Goal: Communication & Community: Answer question/provide support

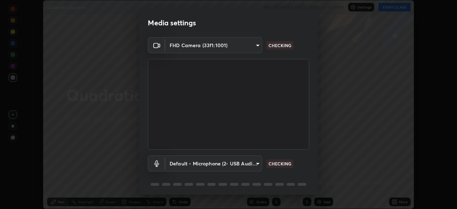
scroll to position [25, 0]
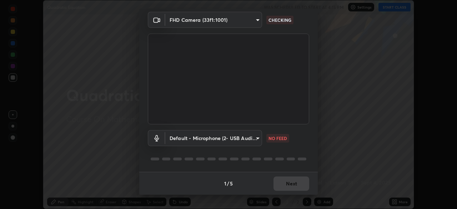
click at [256, 144] on body "Erase all Quadratic Equation WAS SCHEDULED TO START AT 4:15 PM Settings START C…" at bounding box center [228, 104] width 457 height 209
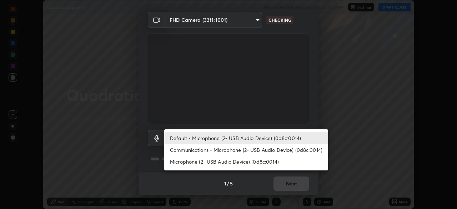
click at [257, 148] on li "Communications - Microphone (2- USB Audio Device) (0d8c:0014)" at bounding box center [246, 150] width 164 height 12
type input "communications"
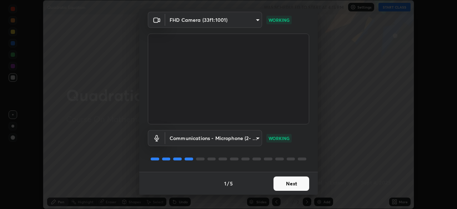
click at [299, 184] on button "Next" at bounding box center [292, 183] width 36 height 14
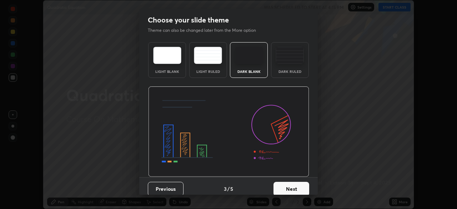
click at [298, 186] on button "Next" at bounding box center [292, 189] width 36 height 14
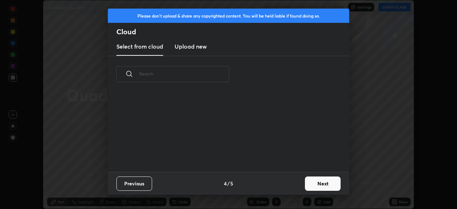
click at [311, 185] on button "Next" at bounding box center [323, 183] width 36 height 14
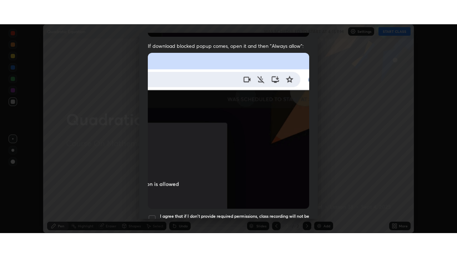
scroll to position [171, 0]
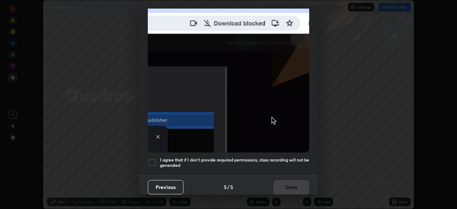
click at [287, 159] on h5 "I agree that if I don't provide required permissions, class recording will not …" at bounding box center [234, 162] width 149 height 11
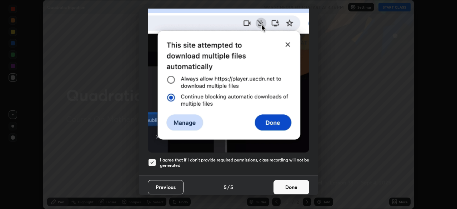
click at [287, 184] on button "Done" at bounding box center [292, 187] width 36 height 14
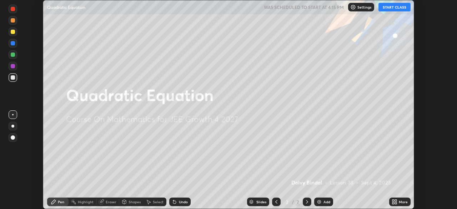
click at [397, 10] on button "START CLASS" at bounding box center [395, 7] width 32 height 9
click at [397, 196] on div "More" at bounding box center [399, 202] width 21 height 14
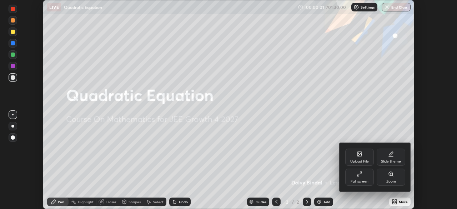
click at [364, 179] on div "Full screen" at bounding box center [359, 177] width 29 height 17
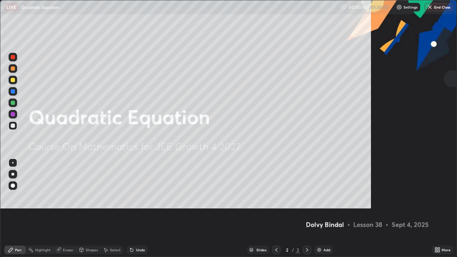
scroll to position [257, 457]
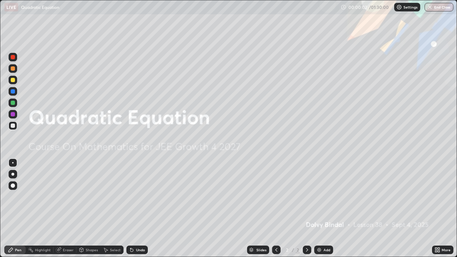
click at [325, 209] on div "Add" at bounding box center [327, 250] width 7 height 4
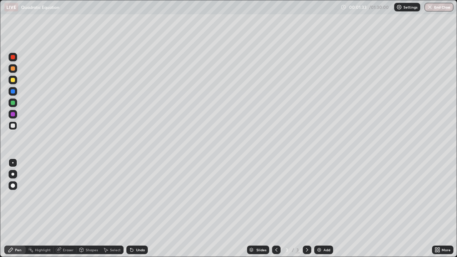
click at [14, 127] on div at bounding box center [13, 126] width 4 height 4
click at [13, 69] on div at bounding box center [13, 68] width 4 height 4
click at [136, 209] on div "Undo" at bounding box center [140, 250] width 9 height 4
click at [328, 209] on div "Add" at bounding box center [327, 250] width 7 height 4
click at [13, 126] on div at bounding box center [13, 126] width 4 height 4
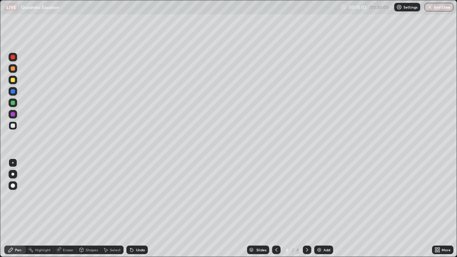
click at [14, 82] on div at bounding box center [13, 80] width 4 height 4
click at [65, 209] on div "Eraser" at bounding box center [68, 250] width 11 height 4
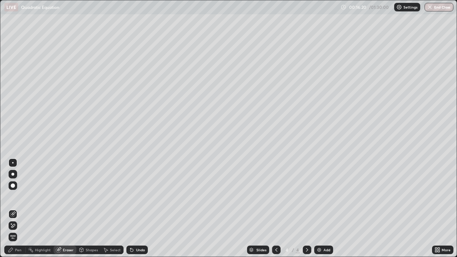
click at [11, 209] on icon at bounding box center [11, 224] width 1 height 1
click at [11, 209] on icon at bounding box center [11, 250] width 4 height 4
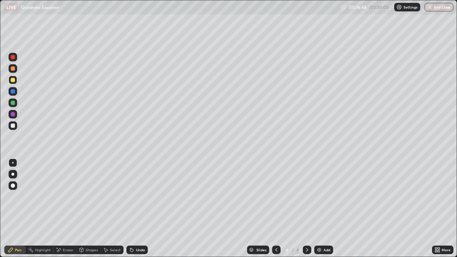
click at [14, 103] on div at bounding box center [13, 103] width 4 height 4
click at [13, 69] on div at bounding box center [13, 68] width 4 height 4
click at [13, 102] on div at bounding box center [13, 103] width 4 height 4
click at [13, 90] on div at bounding box center [13, 91] width 4 height 4
click at [322, 209] on div "Add" at bounding box center [323, 250] width 19 height 9
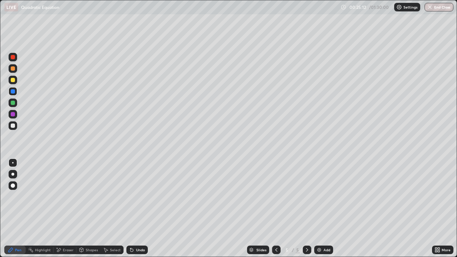
click at [15, 126] on div at bounding box center [13, 125] width 9 height 9
click at [11, 103] on div at bounding box center [13, 103] width 4 height 4
click at [11, 129] on div at bounding box center [13, 125] width 9 height 9
click at [63, 209] on div "Eraser" at bounding box center [68, 250] width 11 height 4
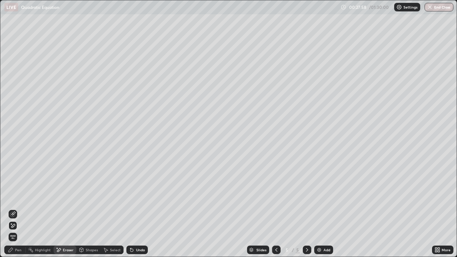
click at [13, 209] on div "Pen" at bounding box center [14, 250] width 21 height 9
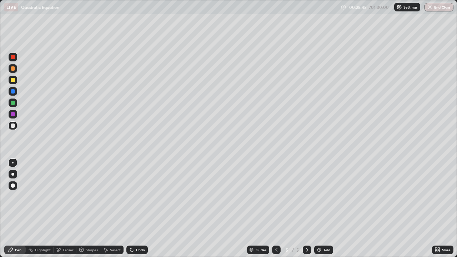
click at [11, 81] on div at bounding box center [13, 80] width 4 height 4
click at [13, 71] on div at bounding box center [13, 68] width 9 height 9
click at [139, 209] on div "Undo" at bounding box center [136, 250] width 21 height 9
click at [138, 209] on div "Undo" at bounding box center [140, 250] width 9 height 4
click at [137, 209] on div "Undo" at bounding box center [136, 250] width 21 height 9
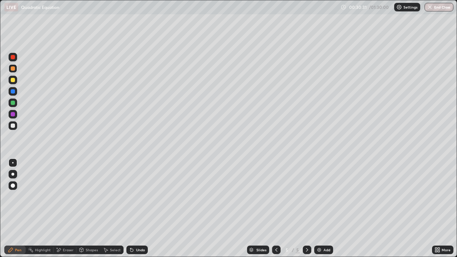
click at [137, 209] on div "Undo" at bounding box center [140, 250] width 9 height 4
click at [136, 209] on div "Undo" at bounding box center [136, 250] width 21 height 9
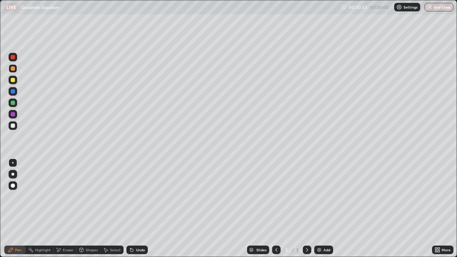
click at [137, 209] on div "Undo" at bounding box center [136, 250] width 21 height 9
click at [14, 127] on div at bounding box center [13, 126] width 4 height 4
click at [330, 209] on div "Add" at bounding box center [323, 250] width 19 height 9
click at [13, 81] on div at bounding box center [13, 80] width 4 height 4
click at [138, 209] on div "Undo" at bounding box center [140, 250] width 9 height 4
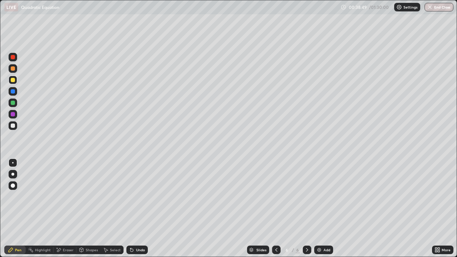
click at [12, 91] on div at bounding box center [13, 91] width 4 height 4
click at [68, 209] on div "Eraser" at bounding box center [68, 250] width 11 height 4
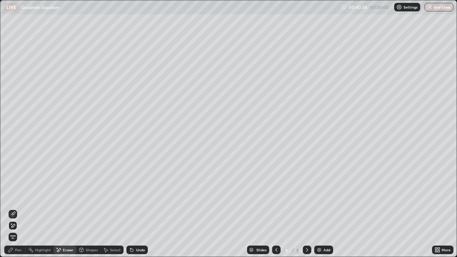
click at [21, 209] on div "Pen" at bounding box center [14, 250] width 21 height 9
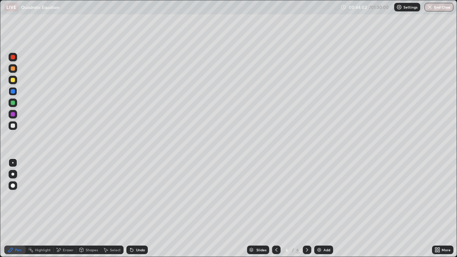
click at [13, 103] on div at bounding box center [13, 103] width 4 height 4
click at [13, 79] on div at bounding box center [13, 80] width 4 height 4
click at [12, 68] on div at bounding box center [13, 68] width 4 height 4
click at [141, 209] on div "Undo" at bounding box center [140, 250] width 9 height 4
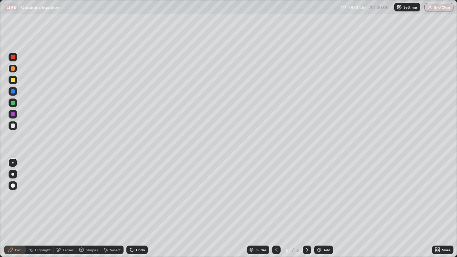
click at [136, 209] on div "Undo" at bounding box center [140, 250] width 9 height 4
click at [138, 209] on div "Undo" at bounding box center [140, 250] width 9 height 4
click at [134, 209] on div "Undo" at bounding box center [136, 250] width 21 height 9
click at [135, 209] on div "Undo" at bounding box center [136, 250] width 21 height 9
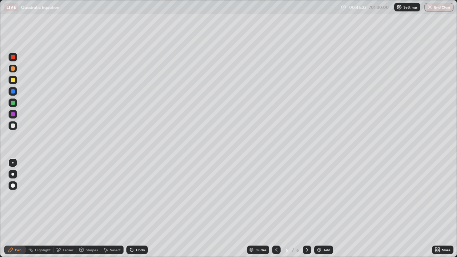
click at [133, 209] on div "Undo" at bounding box center [136, 250] width 21 height 9
click at [130, 209] on icon at bounding box center [130, 248] width 1 height 1
click at [131, 209] on icon at bounding box center [131, 250] width 3 height 3
click at [132, 209] on div "Undo" at bounding box center [136, 250] width 21 height 9
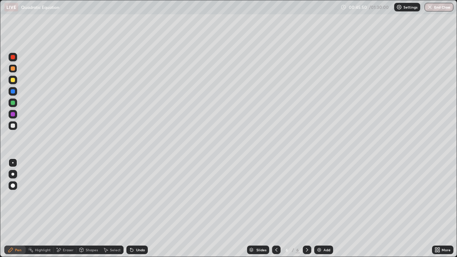
click at [134, 209] on div "Undo" at bounding box center [136, 250] width 21 height 9
click at [135, 209] on div "Undo" at bounding box center [136, 250] width 21 height 9
click at [136, 209] on div "Undo" at bounding box center [140, 250] width 9 height 4
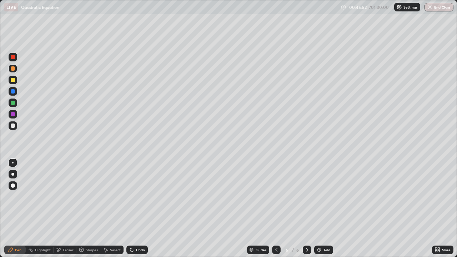
click at [135, 209] on div "Undo" at bounding box center [136, 250] width 21 height 9
click at [12, 103] on div at bounding box center [13, 103] width 4 height 4
click at [325, 209] on div "Add" at bounding box center [327, 250] width 7 height 4
click at [13, 129] on div at bounding box center [13, 125] width 9 height 9
click at [138, 209] on div "Undo" at bounding box center [140, 250] width 9 height 4
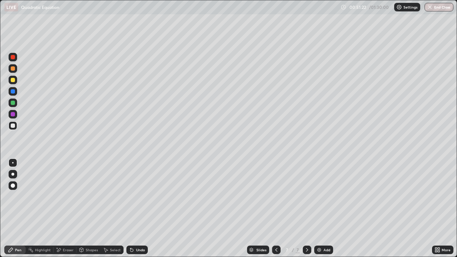
click at [138, 209] on div "Undo" at bounding box center [140, 250] width 9 height 4
click at [139, 209] on div "Undo" at bounding box center [136, 250] width 21 height 9
click at [60, 209] on icon at bounding box center [59, 250] width 6 height 6
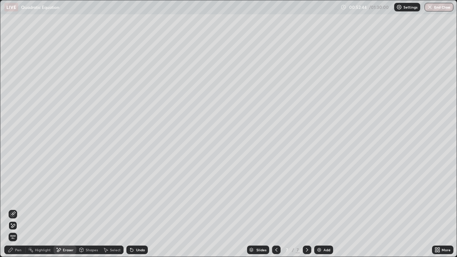
click at [10, 209] on icon at bounding box center [11, 250] width 4 height 4
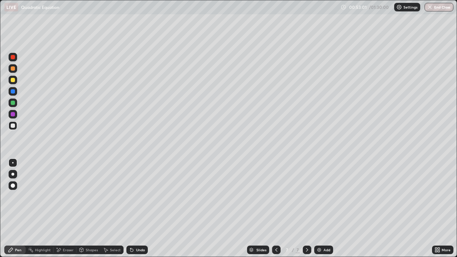
click at [276, 209] on icon at bounding box center [277, 250] width 6 height 6
click at [307, 209] on icon at bounding box center [307, 250] width 6 height 6
click at [14, 80] on div at bounding box center [13, 80] width 4 height 4
click at [13, 102] on div at bounding box center [13, 103] width 4 height 4
click at [12, 124] on div at bounding box center [13, 126] width 4 height 4
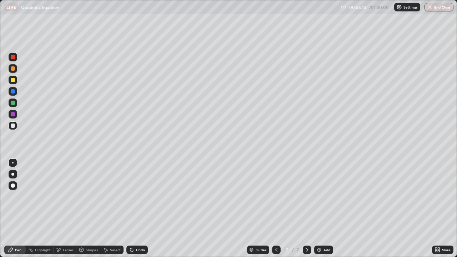
click at [13, 104] on div at bounding box center [13, 103] width 4 height 4
click at [327, 209] on div "Add" at bounding box center [327, 250] width 7 height 4
click at [16, 125] on div at bounding box center [13, 125] width 9 height 9
click at [59, 209] on icon at bounding box center [59, 250] width 6 height 6
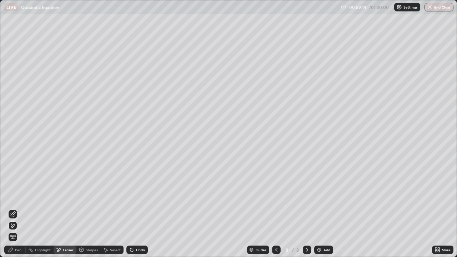
click at [11, 209] on icon at bounding box center [11, 250] width 4 height 4
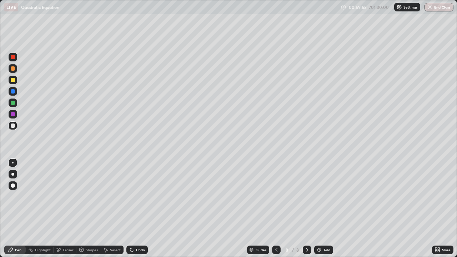
click at [12, 103] on div at bounding box center [13, 103] width 4 height 4
click at [145, 209] on div "Undo" at bounding box center [136, 250] width 21 height 9
click at [13, 124] on div at bounding box center [13, 126] width 4 height 4
click at [13, 80] on div at bounding box center [13, 80] width 4 height 4
click at [139, 209] on div "Undo" at bounding box center [140, 250] width 9 height 4
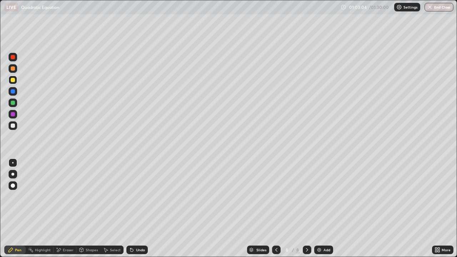
click at [140, 209] on div "Undo" at bounding box center [140, 250] width 9 height 4
click at [139, 209] on div "Undo" at bounding box center [140, 250] width 9 height 4
click at [15, 70] on div at bounding box center [13, 68] width 4 height 4
click at [328, 209] on div "Add" at bounding box center [327, 250] width 7 height 4
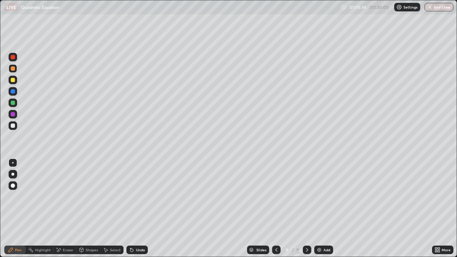
click at [11, 125] on div at bounding box center [13, 126] width 4 height 4
click at [277, 209] on icon at bounding box center [277, 250] width 6 height 6
click at [307, 209] on icon at bounding box center [307, 250] width 6 height 6
click at [14, 81] on div at bounding box center [13, 80] width 4 height 4
click at [136, 209] on div "Undo" at bounding box center [140, 250] width 9 height 4
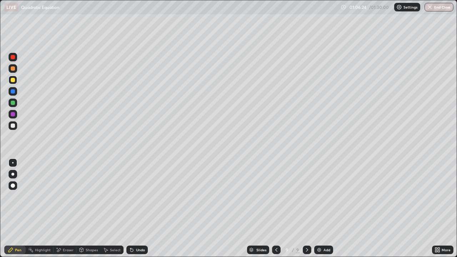
click at [136, 209] on div "Undo" at bounding box center [140, 250] width 9 height 4
click at [137, 209] on div "Undo" at bounding box center [140, 250] width 9 height 4
click at [275, 209] on icon at bounding box center [277, 250] width 6 height 6
click at [307, 209] on icon at bounding box center [307, 250] width 6 height 6
click at [67, 209] on div "Eraser" at bounding box center [65, 250] width 23 height 9
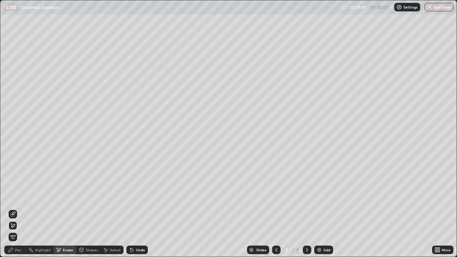
click at [17, 209] on div "Pen" at bounding box center [18, 250] width 6 height 4
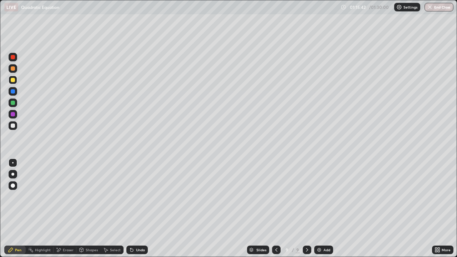
click at [67, 209] on div "Eraser" at bounding box center [68, 250] width 11 height 4
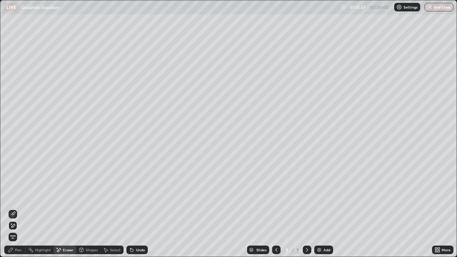
click at [16, 209] on div "Pen" at bounding box center [18, 250] width 6 height 4
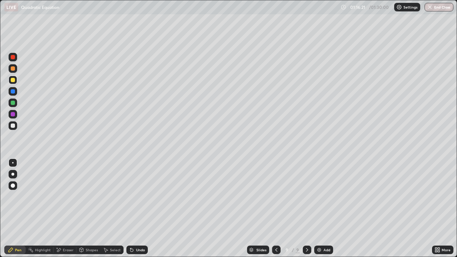
click at [13, 103] on div at bounding box center [13, 103] width 4 height 4
click at [15, 115] on div at bounding box center [13, 114] width 9 height 9
click at [12, 105] on div at bounding box center [13, 103] width 4 height 4
click at [12, 92] on div at bounding box center [13, 91] width 4 height 4
click at [332, 209] on div "Add" at bounding box center [323, 250] width 19 height 9
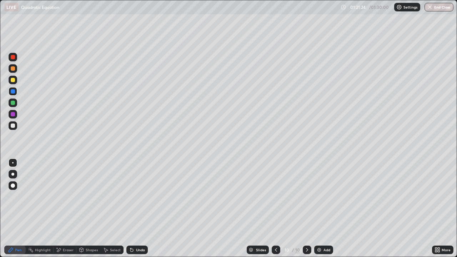
click at [13, 80] on div at bounding box center [13, 80] width 4 height 4
click at [275, 209] on icon at bounding box center [276, 250] width 6 height 6
click at [310, 209] on div at bounding box center [307, 250] width 9 height 9
click at [67, 209] on div "Eraser" at bounding box center [68, 250] width 11 height 4
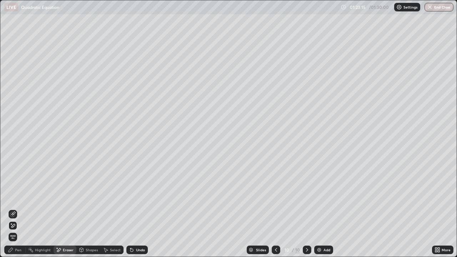
click at [16, 209] on div "Pen" at bounding box center [18, 250] width 6 height 4
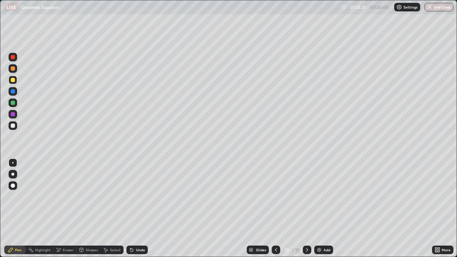
click at [275, 209] on icon at bounding box center [276, 250] width 2 height 4
click at [307, 209] on icon at bounding box center [307, 250] width 6 height 6
click at [441, 10] on button "End Class" at bounding box center [439, 7] width 28 height 9
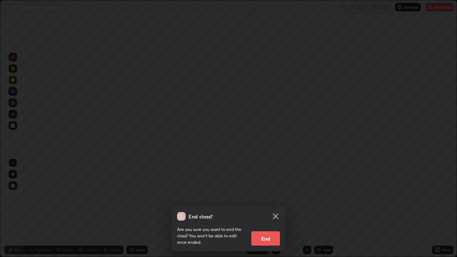
click at [274, 209] on button "End" at bounding box center [265, 238] width 29 height 14
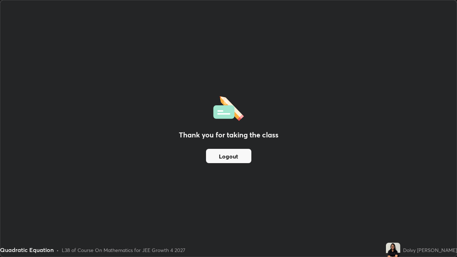
click at [236, 158] on button "Logout" at bounding box center [228, 156] width 45 height 14
